Goal: Information Seeking & Learning: Learn about a topic

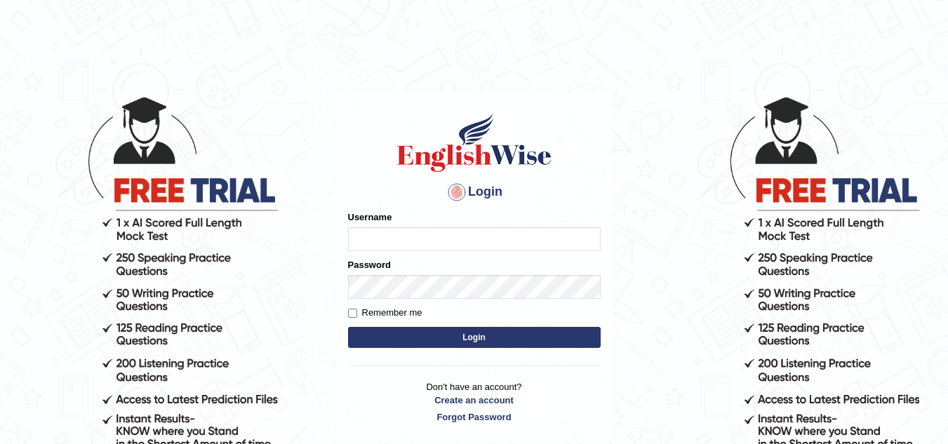
type input "Leticia_parramatta"
click at [355, 311] on input "Remember me" at bounding box center [352, 313] width 9 height 9
checkbox input "true"
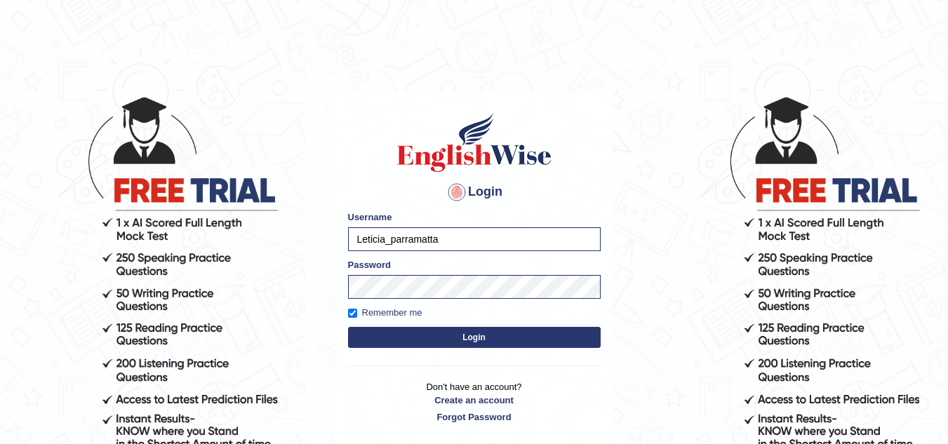
click at [501, 333] on button "Login" at bounding box center [474, 337] width 253 height 21
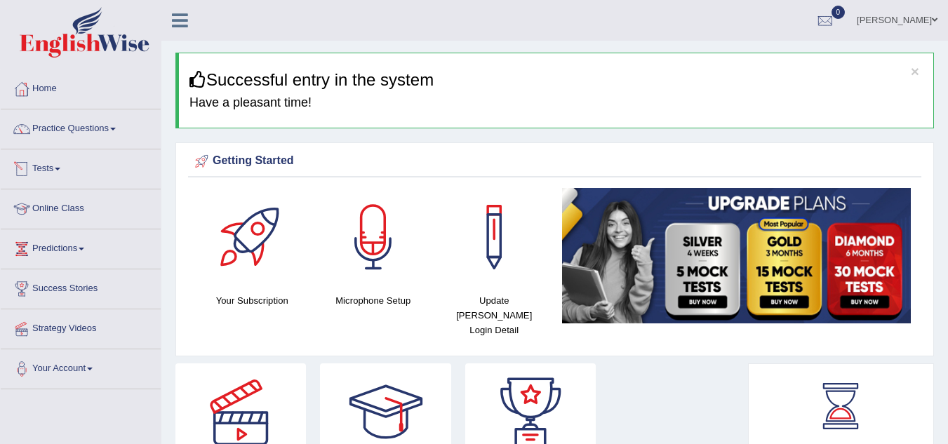
click at [60, 169] on span at bounding box center [58, 169] width 6 height 3
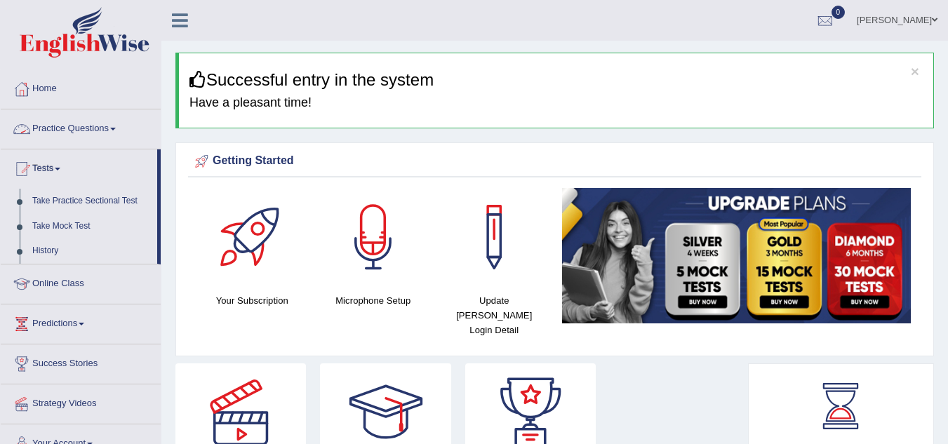
click at [107, 124] on link "Practice Questions" at bounding box center [81, 127] width 160 height 35
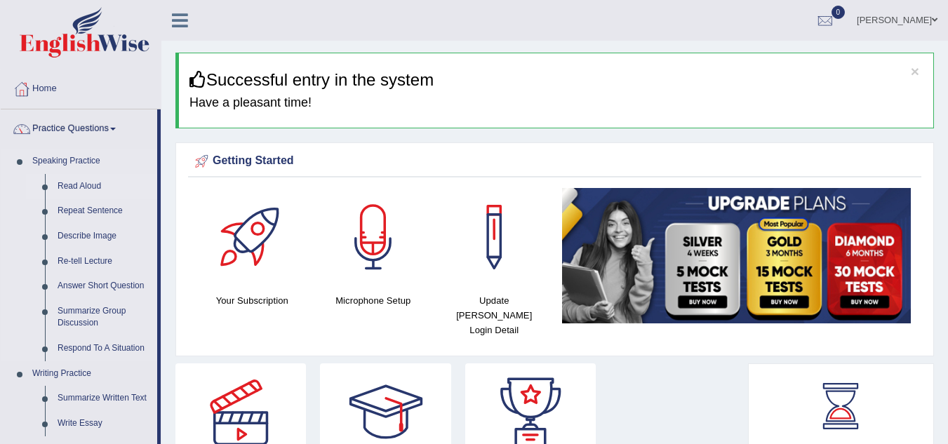
click at [84, 186] on link "Read Aloud" at bounding box center [104, 186] width 106 height 25
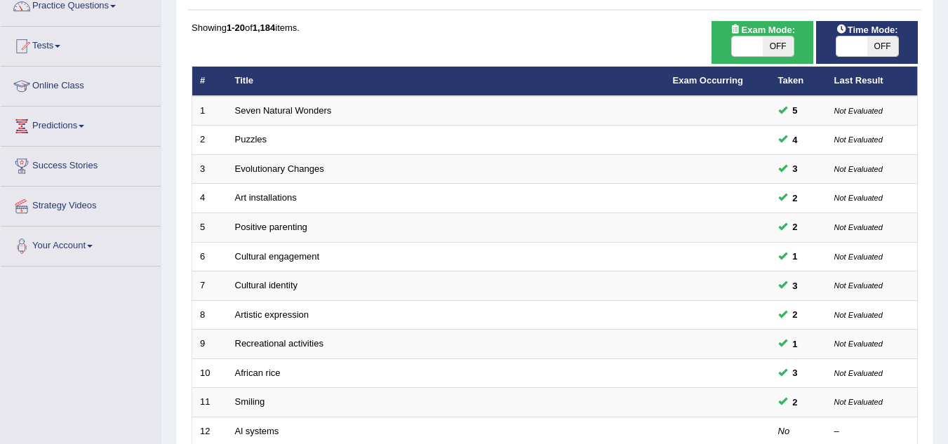
scroll to position [126, 0]
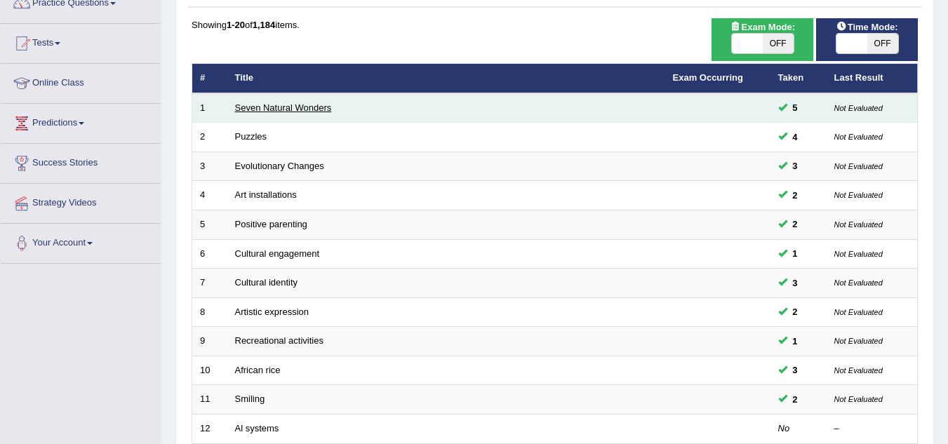
click at [322, 107] on link "Seven Natural Wonders" at bounding box center [283, 107] width 97 height 11
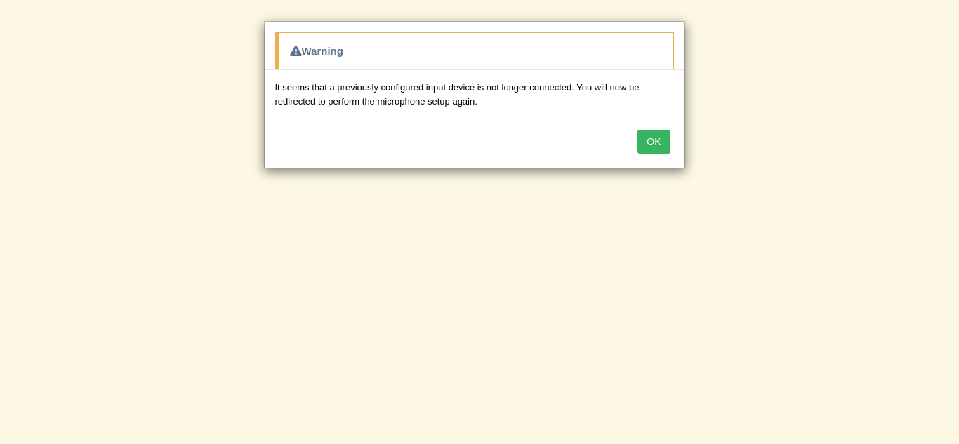
click at [654, 142] on button "OK" at bounding box center [653, 142] width 32 height 24
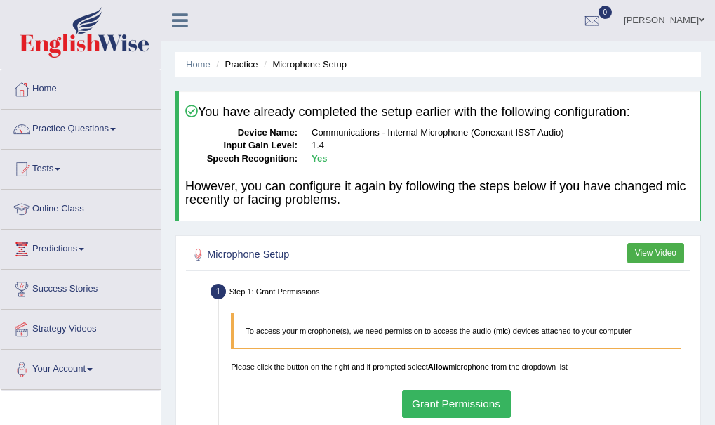
click at [455, 406] on button "Grant Permissions" at bounding box center [456, 403] width 109 height 27
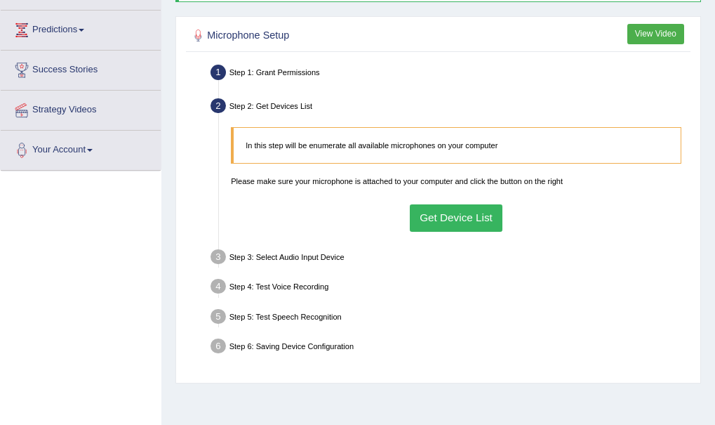
scroll to position [224, 0]
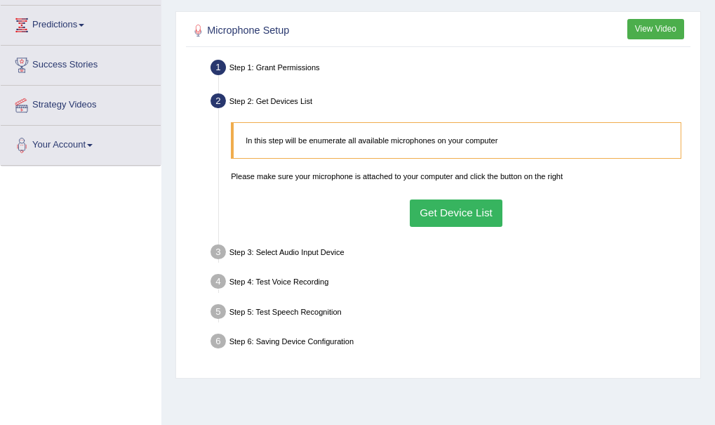
click at [306, 253] on div "Step 3: Select Audio Input Device –" at bounding box center [451, 254] width 490 height 26
click at [305, 281] on div "Step 4: Test Voice Recording" at bounding box center [451, 283] width 490 height 26
click at [313, 317] on div "Step 5: Test Speech Recognition" at bounding box center [451, 313] width 490 height 26
click at [463, 218] on button "Get Device List" at bounding box center [456, 212] width 93 height 27
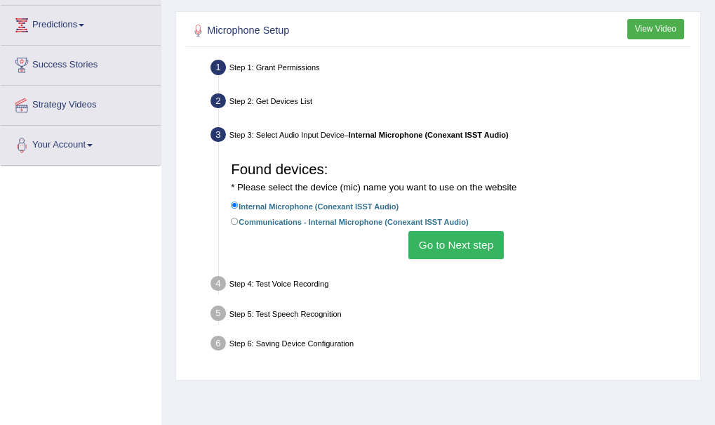
click at [431, 241] on button "Go to Next step" at bounding box center [456, 244] width 95 height 27
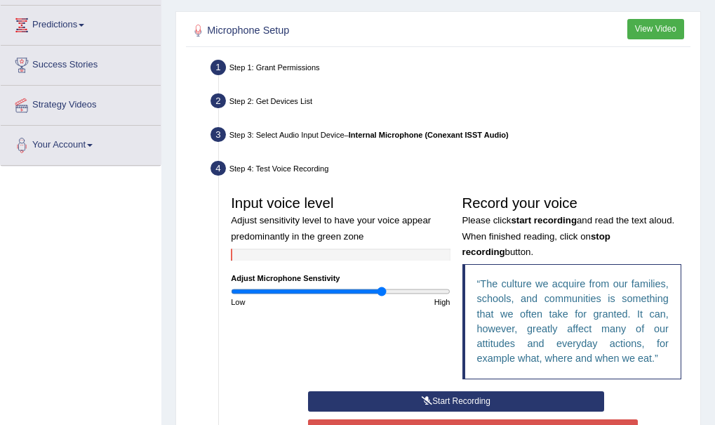
click at [498, 399] on button "Start Recording" at bounding box center [456, 401] width 296 height 20
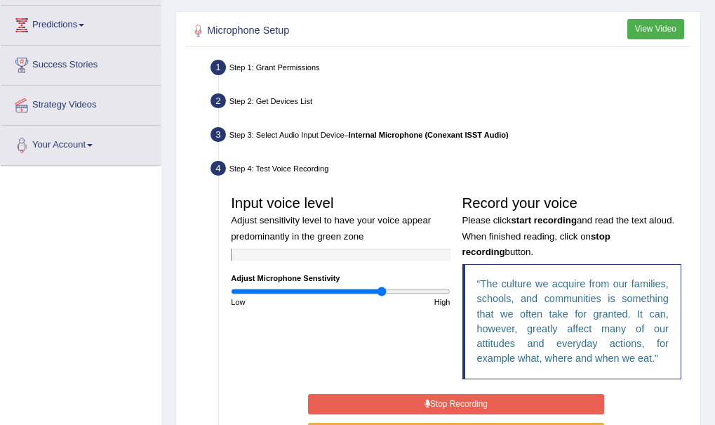
click at [498, 399] on button "Stop Recording" at bounding box center [456, 404] width 296 height 20
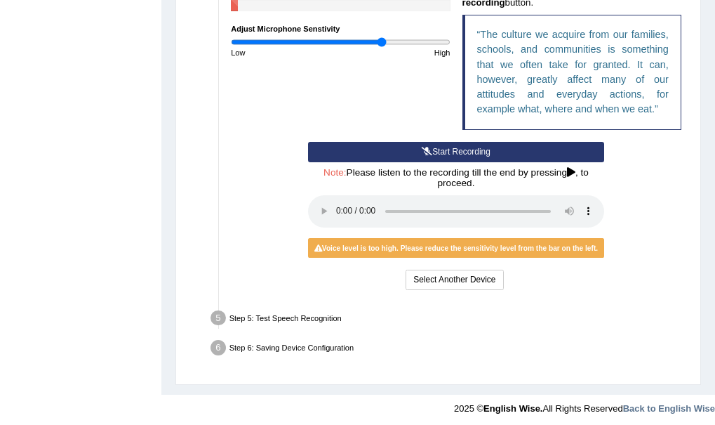
scroll to position [478, 0]
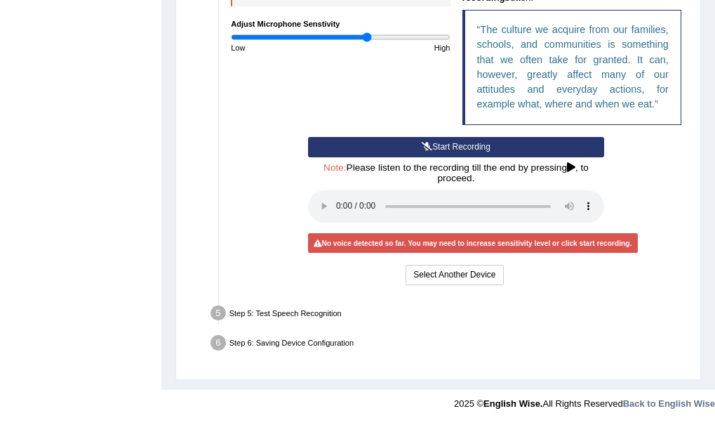
click at [368, 39] on input "range" at bounding box center [340, 37] width 219 height 10
type input "1.2"
click at [360, 39] on input "range" at bounding box center [340, 37] width 219 height 10
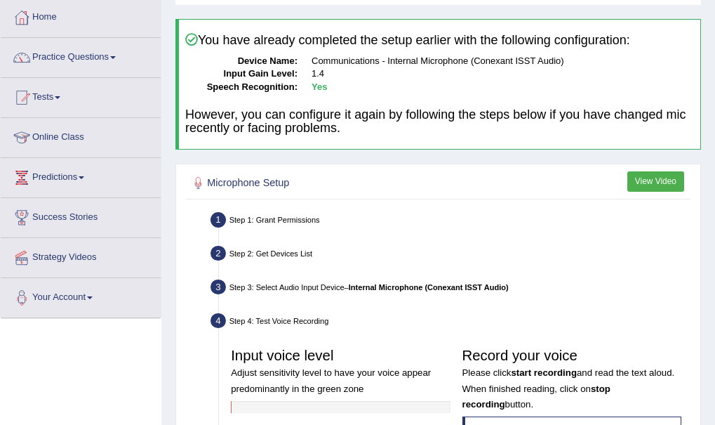
scroll to position [62, 0]
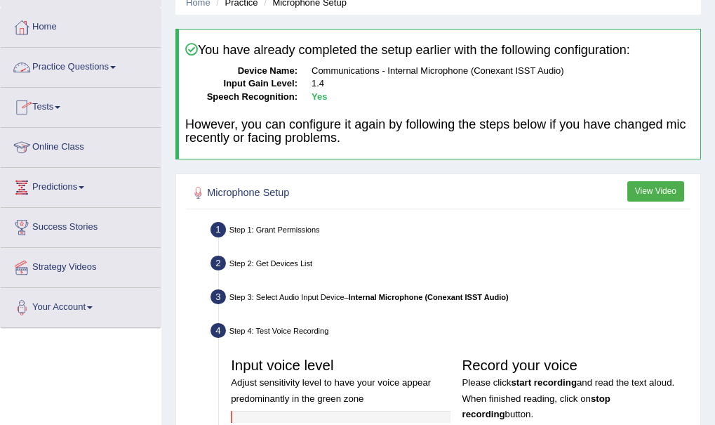
click at [109, 72] on link "Practice Questions" at bounding box center [81, 65] width 160 height 35
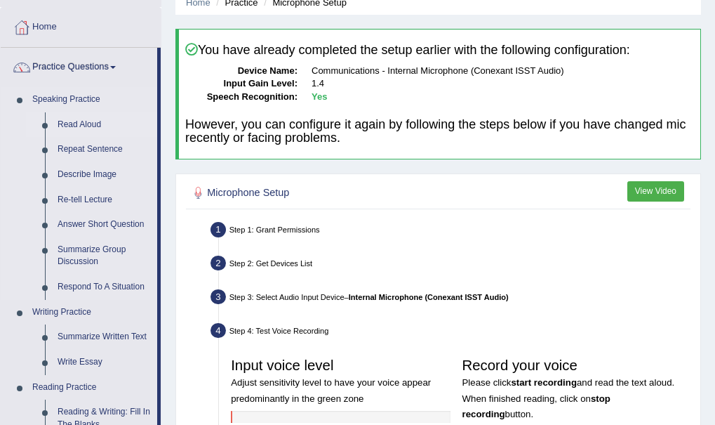
click at [79, 123] on link "Read Aloud" at bounding box center [104, 124] width 106 height 25
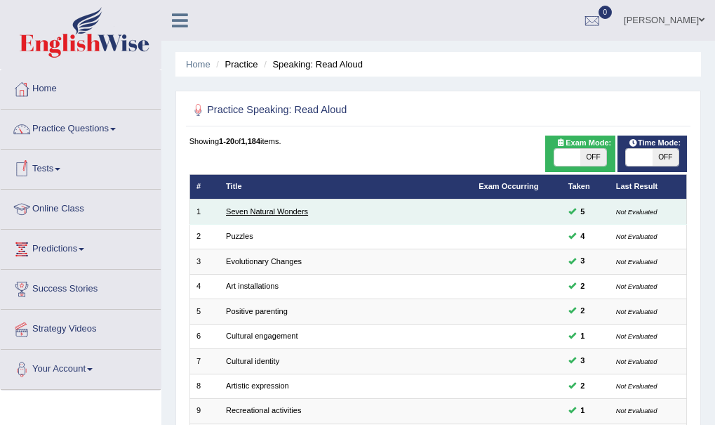
click at [252, 215] on link "Seven Natural Wonders" at bounding box center [267, 211] width 82 height 8
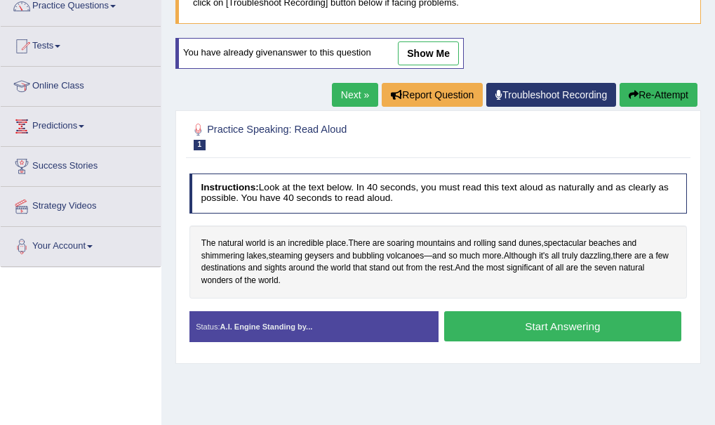
scroll to position [115, 0]
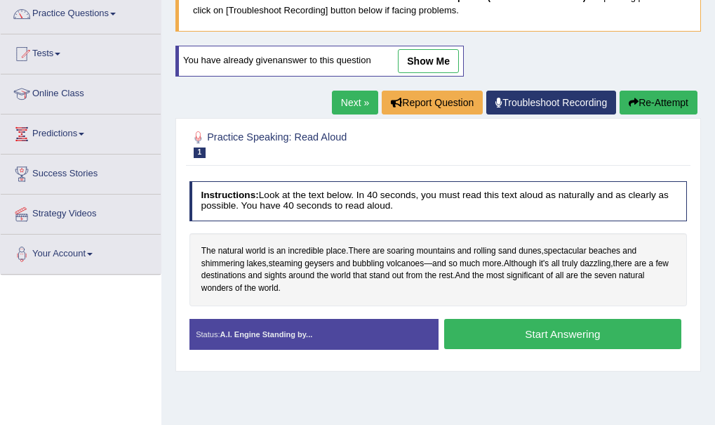
click at [444, 60] on link "show me" at bounding box center [428, 61] width 61 height 24
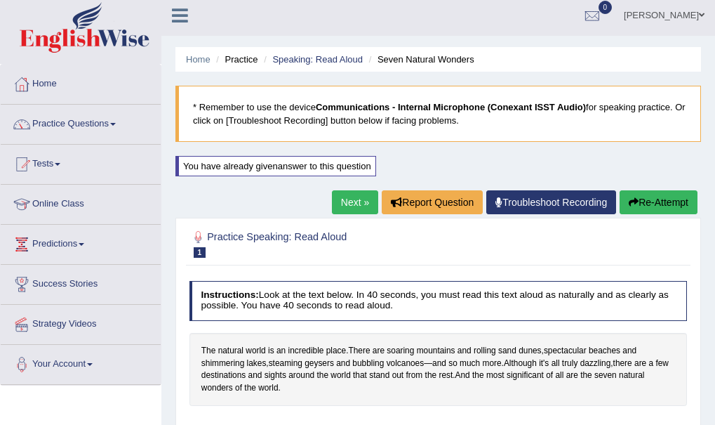
scroll to position [0, 0]
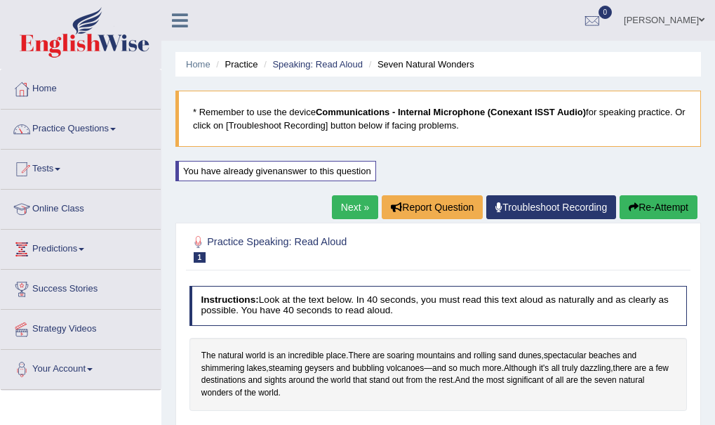
click at [644, 205] on button "Re-Attempt" at bounding box center [659, 207] width 78 height 24
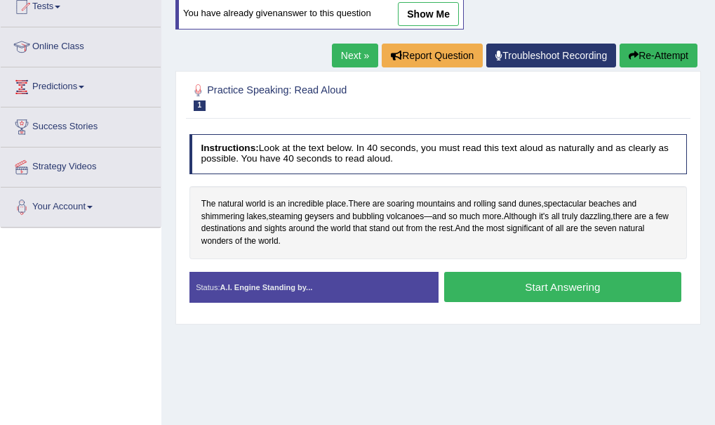
scroll to position [168, 0]
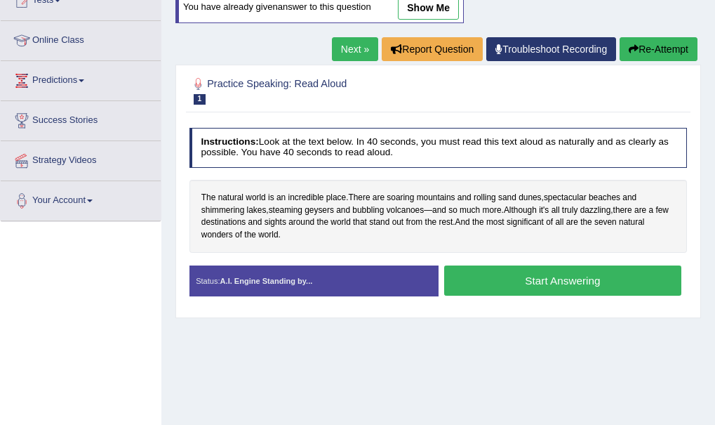
click at [518, 279] on button "Start Answering" at bounding box center [562, 280] width 237 height 30
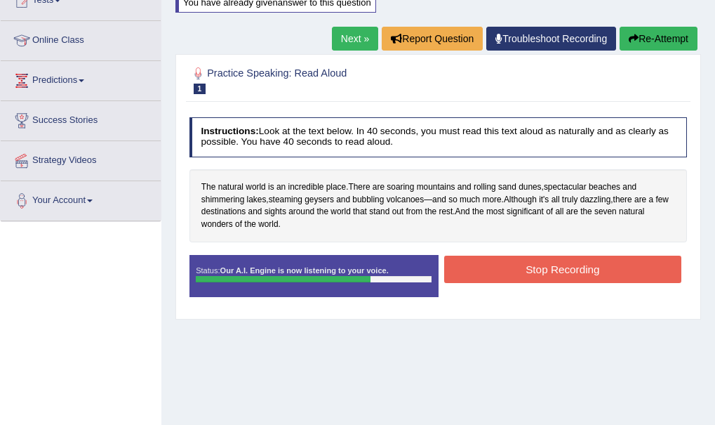
click at [538, 271] on button "Stop Recording" at bounding box center [562, 269] width 237 height 27
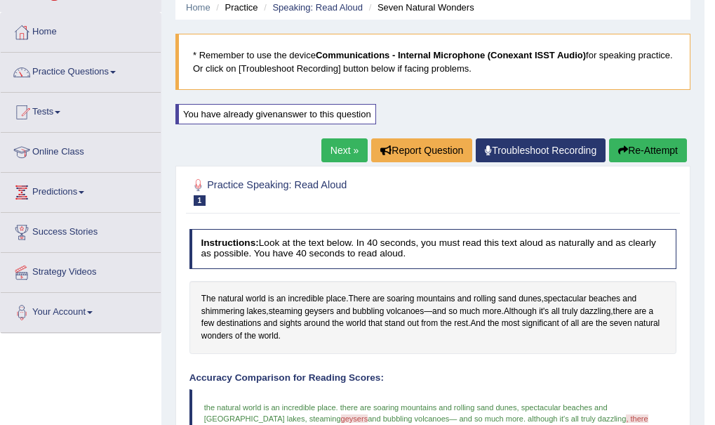
scroll to position [0, 0]
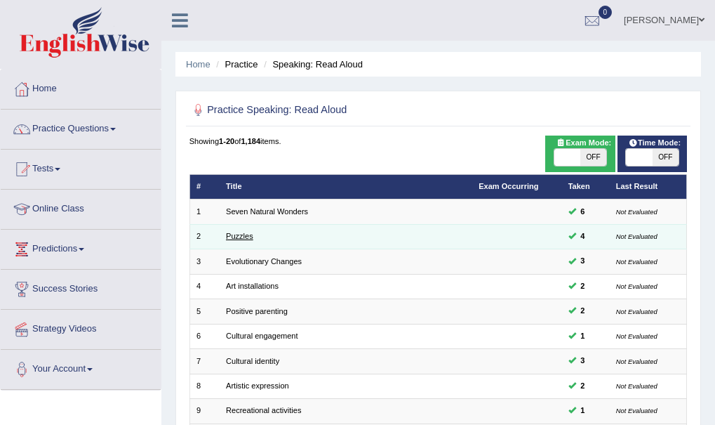
click at [241, 239] on link "Puzzles" at bounding box center [239, 236] width 27 height 8
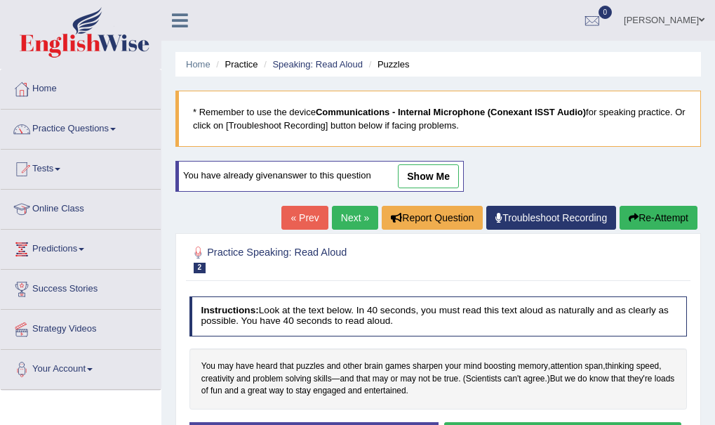
click at [444, 174] on link "show me" at bounding box center [428, 176] width 61 height 24
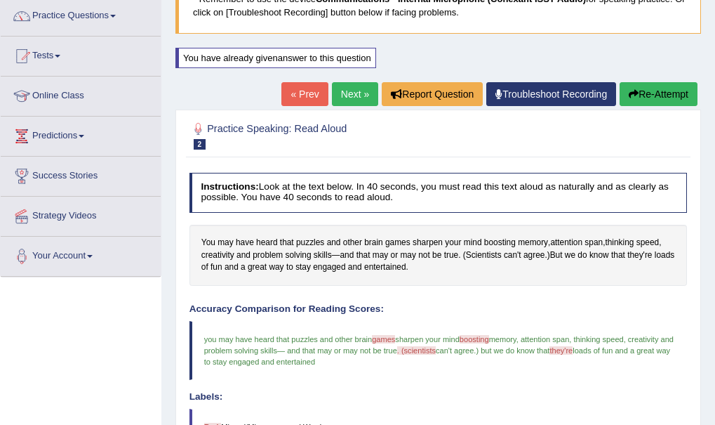
scroll to position [112, 0]
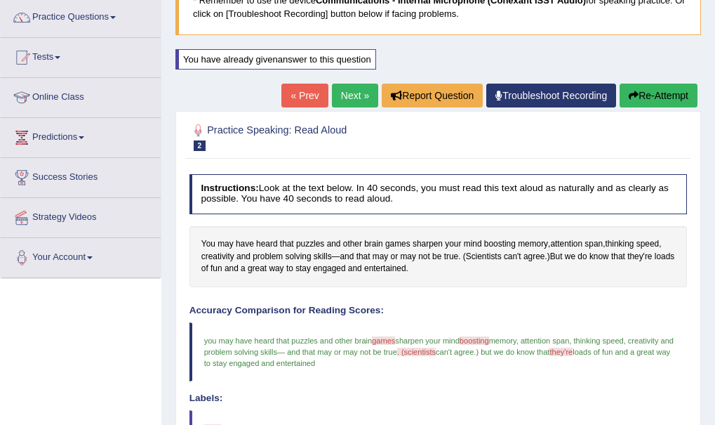
click at [668, 91] on button "Re-Attempt" at bounding box center [659, 96] width 78 height 24
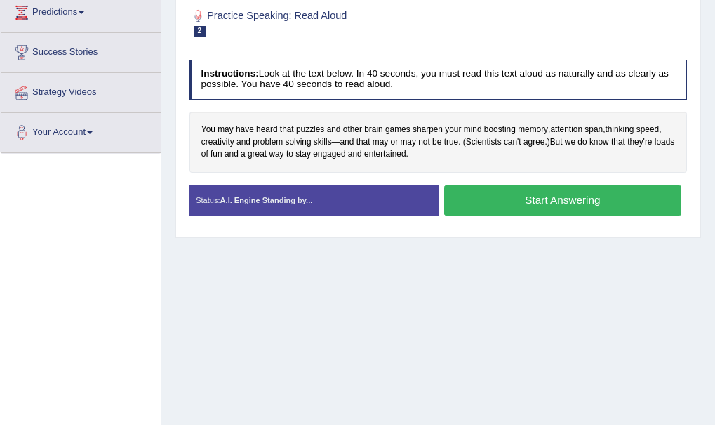
scroll to position [238, 0]
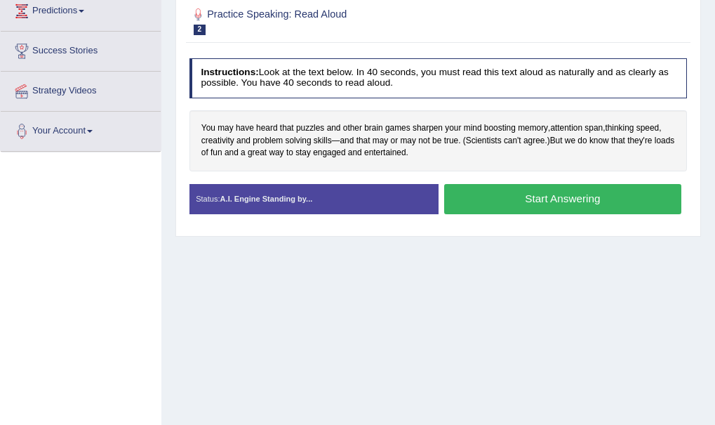
click at [538, 197] on button "Start Answering" at bounding box center [562, 199] width 237 height 30
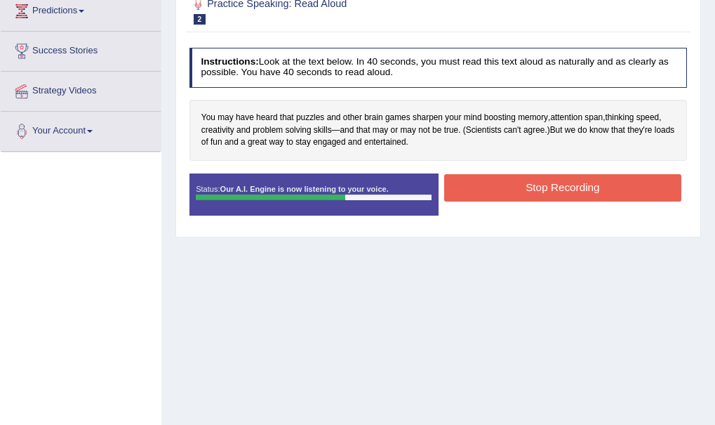
click at [568, 183] on button "Stop Recording" at bounding box center [562, 187] width 237 height 27
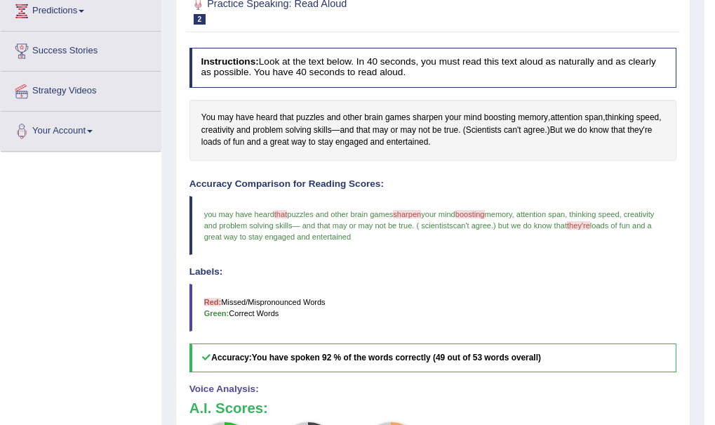
scroll to position [0, 0]
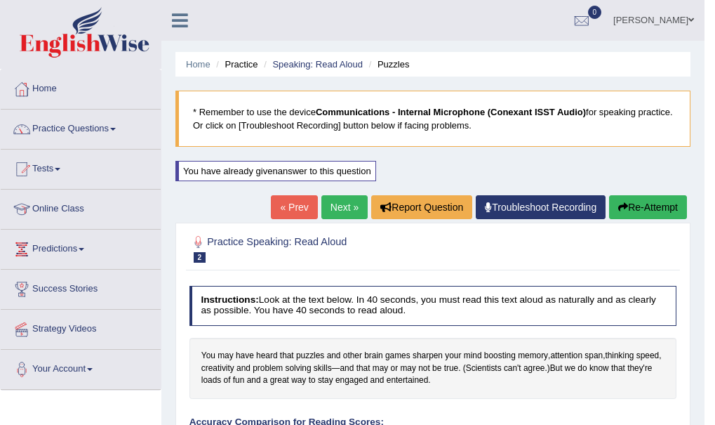
click at [89, 124] on link "Practice Questions" at bounding box center [81, 127] width 160 height 35
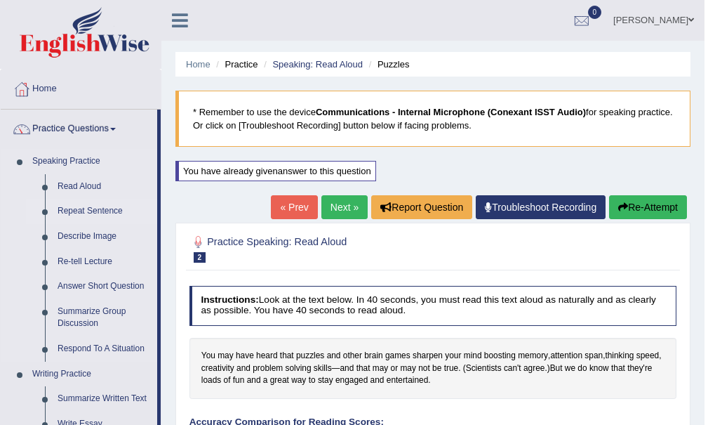
click at [110, 212] on link "Repeat Sentence" at bounding box center [104, 211] width 106 height 25
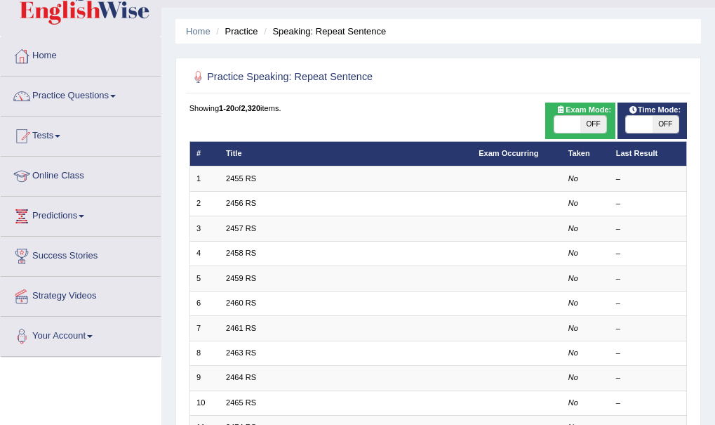
scroll to position [25, 0]
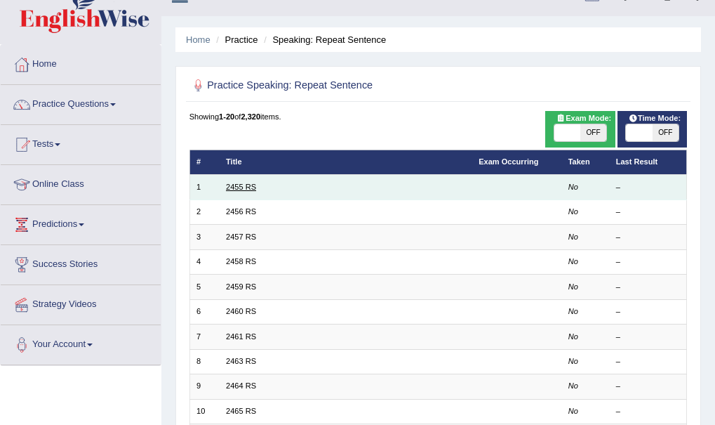
click at [246, 188] on link "2455 RS" at bounding box center [241, 187] width 30 height 8
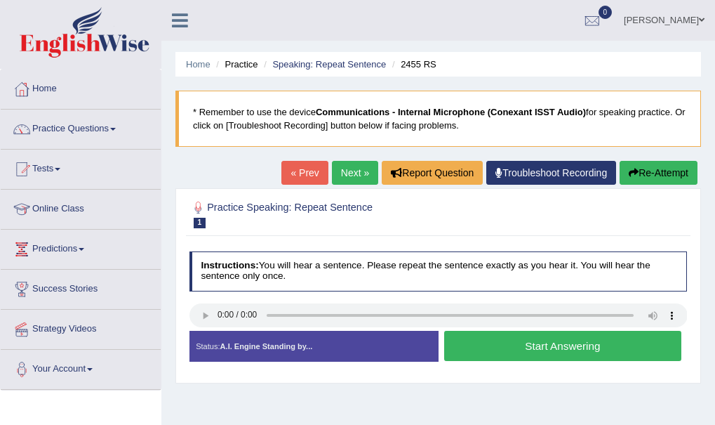
click at [534, 346] on button "Start Answering" at bounding box center [562, 346] width 237 height 30
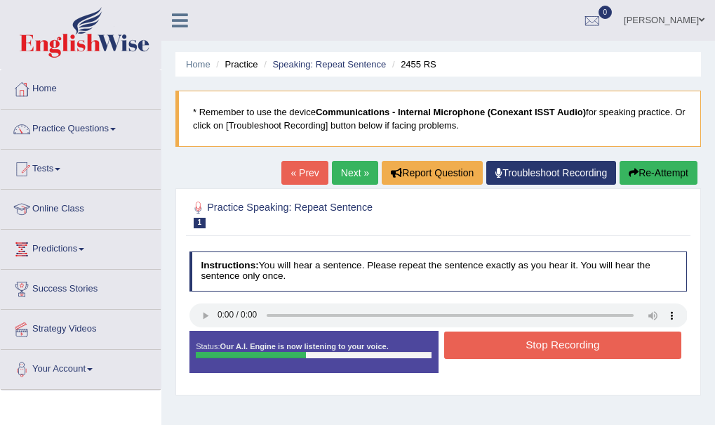
click at [534, 346] on button "Stop Recording" at bounding box center [562, 344] width 237 height 27
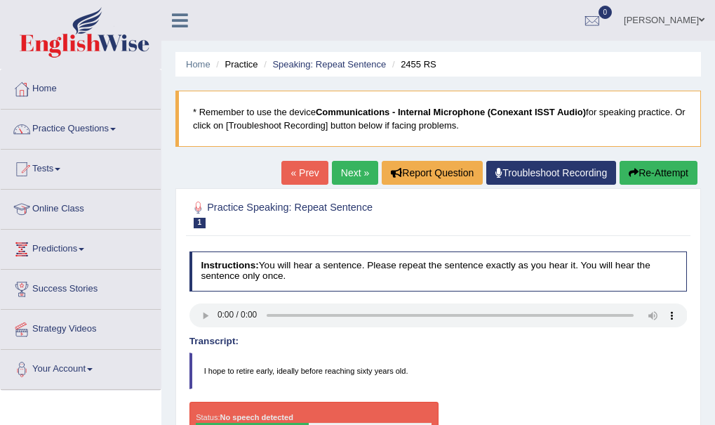
click at [348, 206] on h2 "Practice Speaking: Repeat Sentence 1 2455 RS" at bounding box center [344, 213] width 309 height 29
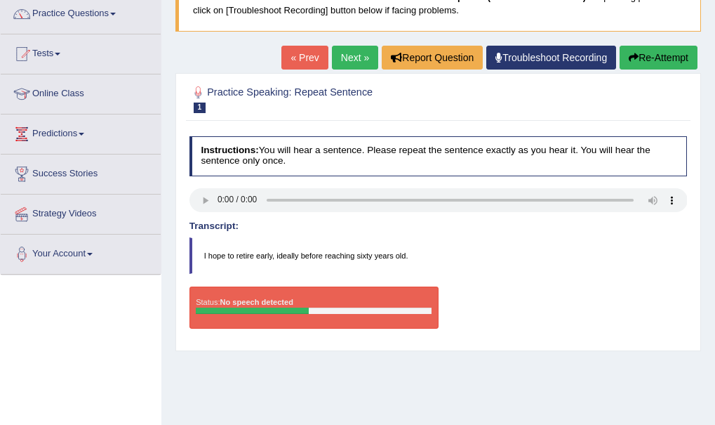
scroll to position [119, 0]
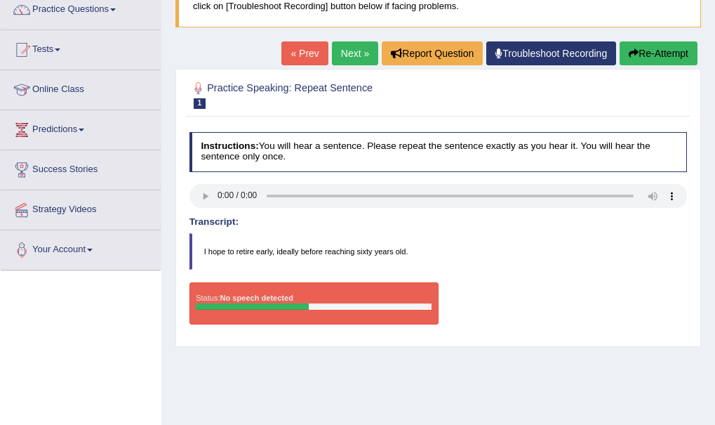
click at [646, 55] on button "Re-Attempt" at bounding box center [659, 53] width 78 height 24
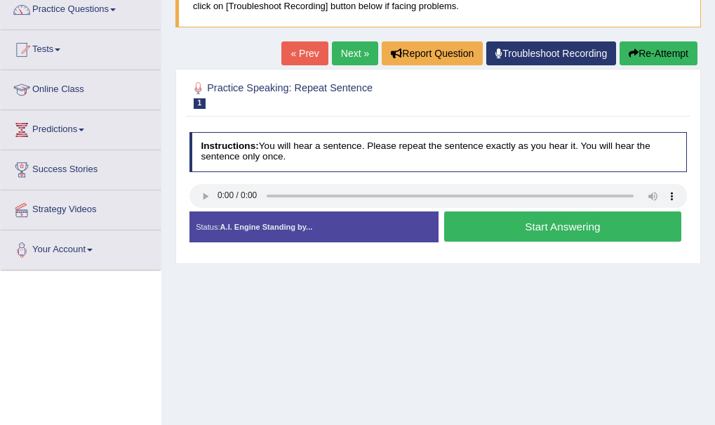
click at [529, 228] on button "Start Answering" at bounding box center [562, 226] width 237 height 30
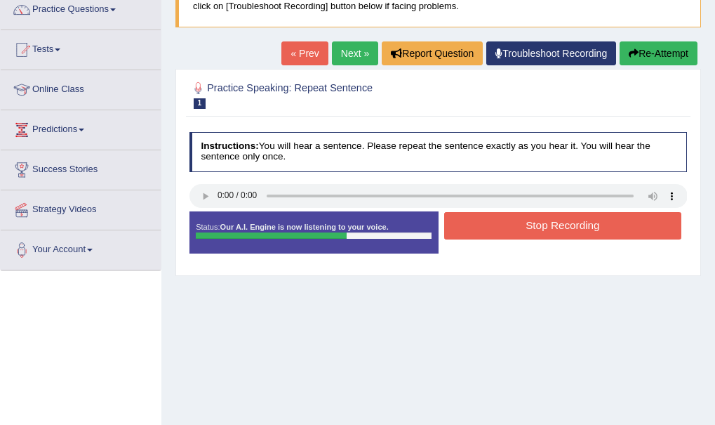
click at [529, 228] on button "Stop Recording" at bounding box center [562, 225] width 237 height 27
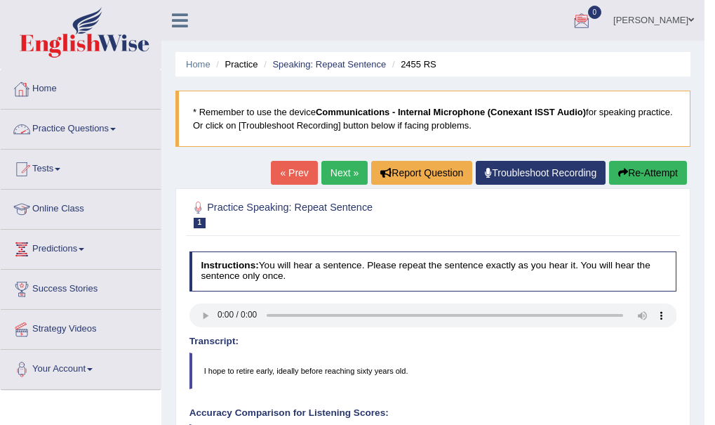
click at [107, 124] on link "Practice Questions" at bounding box center [81, 127] width 160 height 35
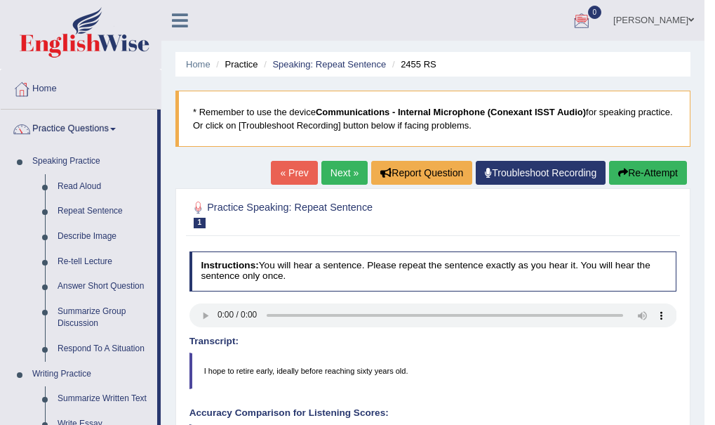
drag, startPoint x: 163, startPoint y: 171, endPoint x: 160, endPoint y: 222, distance: 51.3
click at [160, 222] on div "Toggle navigation Home Practice Questions Speaking Practice Read Aloud Repeat S…" at bounding box center [352, 428] width 705 height 856
click at [104, 232] on link "Describe Image" at bounding box center [104, 236] width 106 height 25
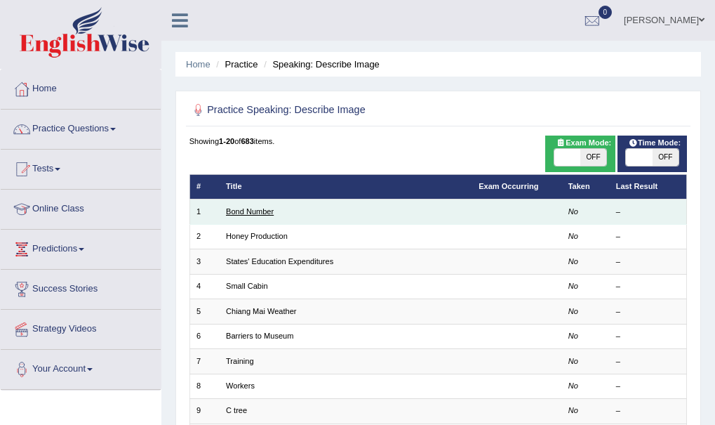
click at [259, 212] on link "Bond Number" at bounding box center [250, 211] width 48 height 8
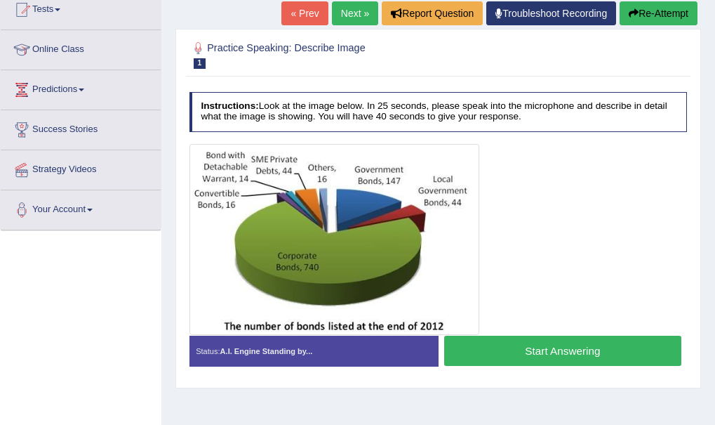
scroll to position [157, 0]
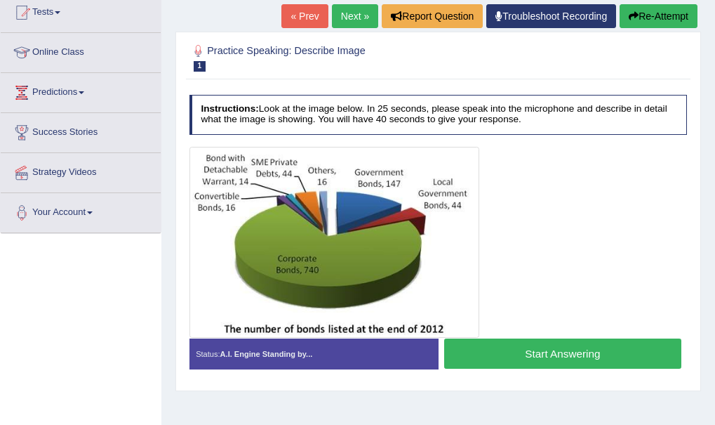
click at [548, 348] on button "Start Answering" at bounding box center [562, 353] width 237 height 30
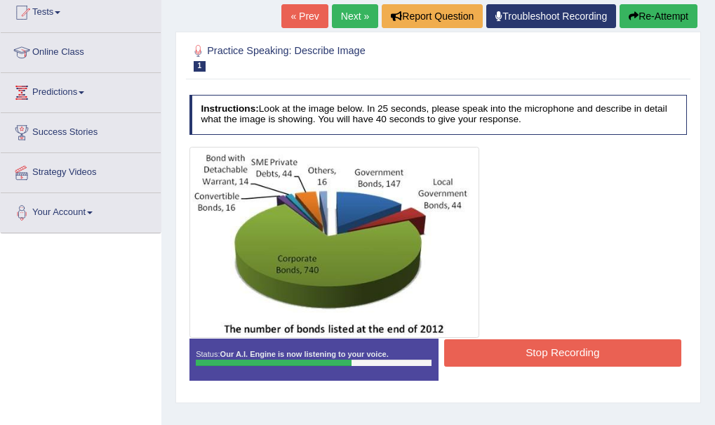
click at [569, 343] on button "Stop Recording" at bounding box center [562, 352] width 237 height 27
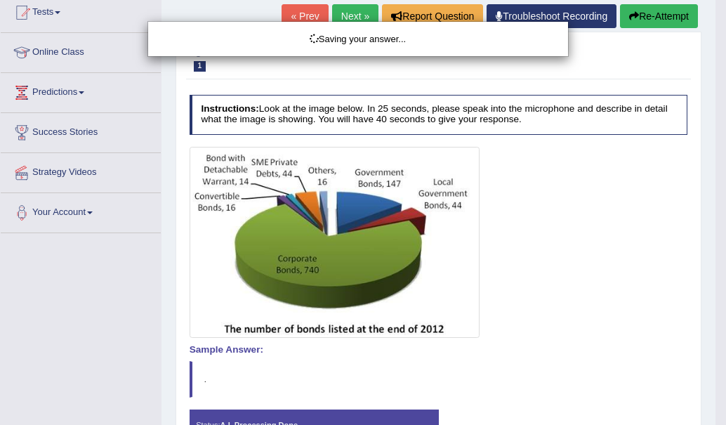
click at [714, 76] on div "Saving your answer..." at bounding box center [363, 212] width 726 height 425
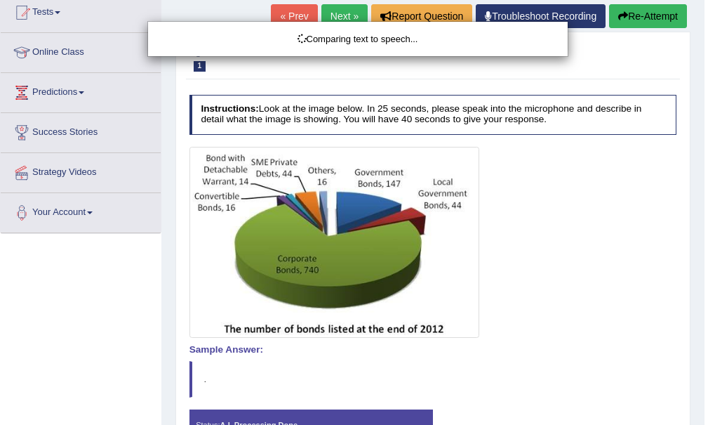
click at [626, 198] on div "Comparing text to speech..." at bounding box center [357, 212] width 715 height 425
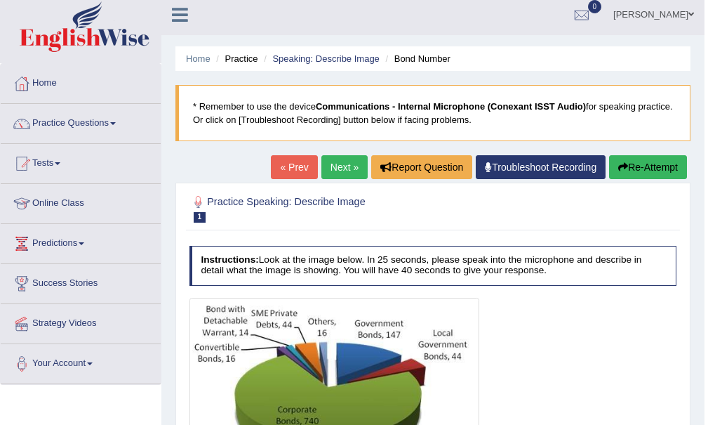
scroll to position [0, 0]
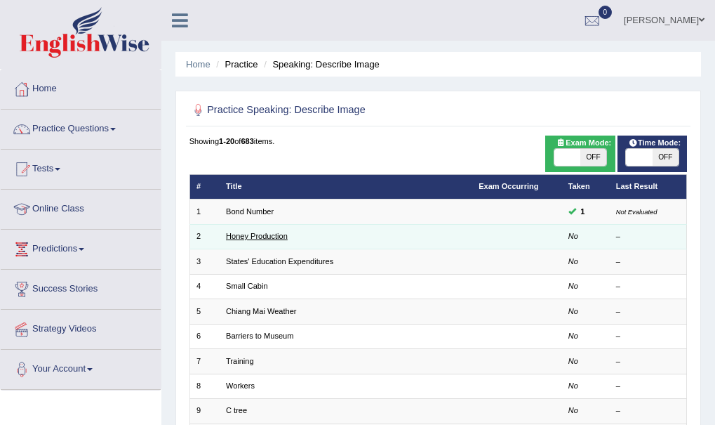
click at [278, 232] on link "Honey Production" at bounding box center [257, 236] width 62 height 8
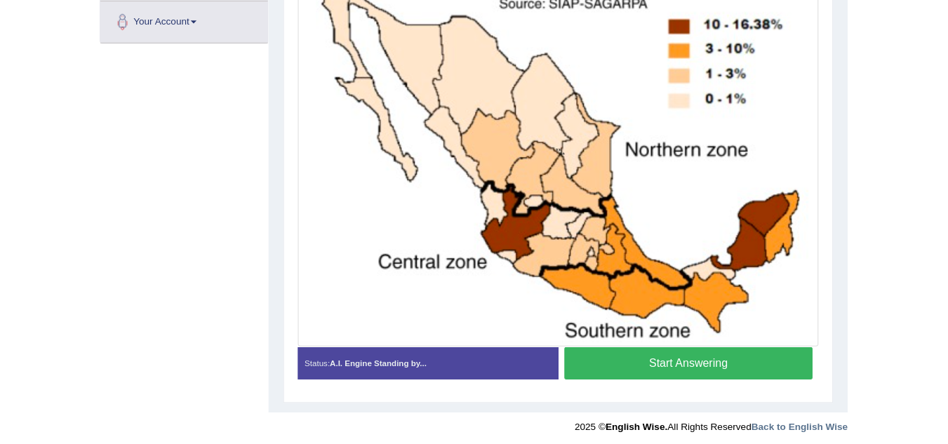
scroll to position [353, 0]
